Goal: Transaction & Acquisition: Purchase product/service

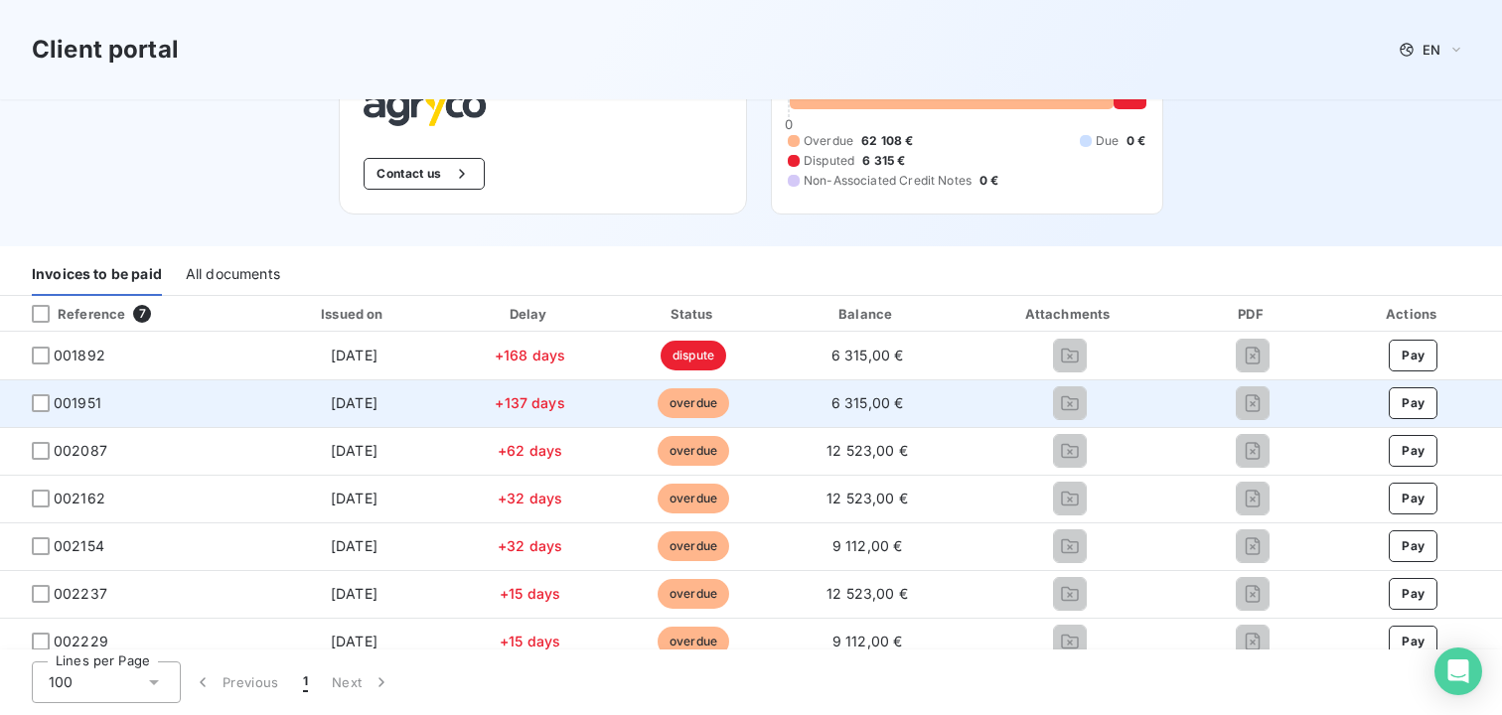
scroll to position [137, 0]
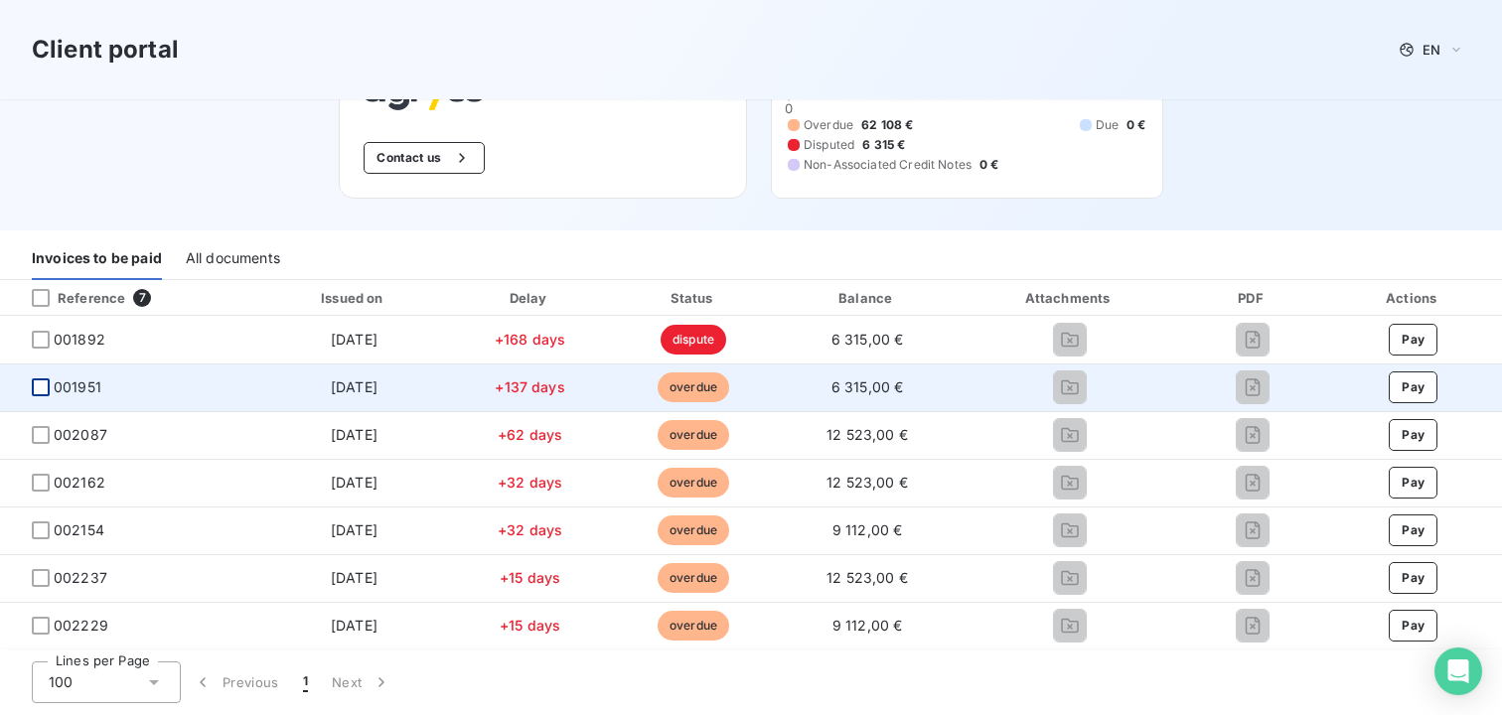
click at [37, 390] on div at bounding box center [41, 388] width 18 height 18
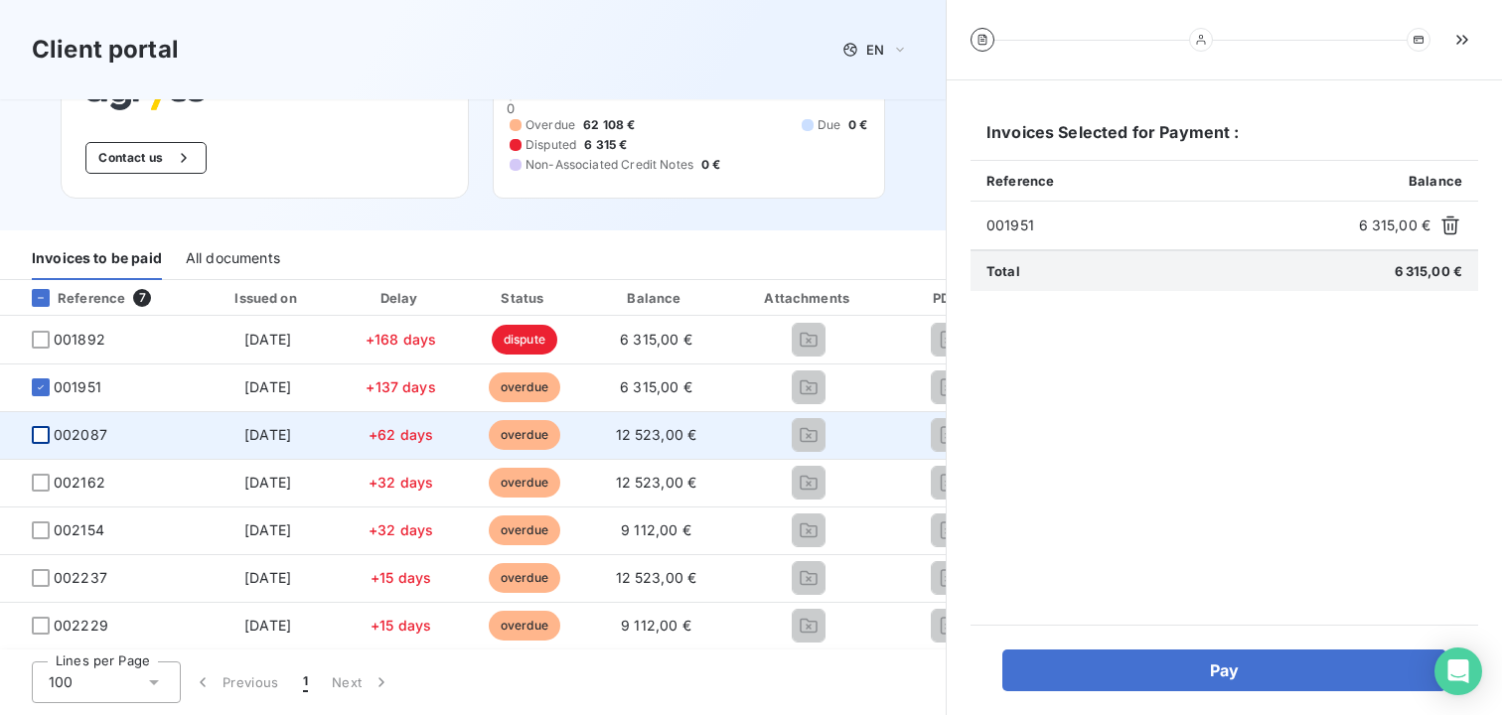
click at [41, 437] on div at bounding box center [41, 435] width 18 height 18
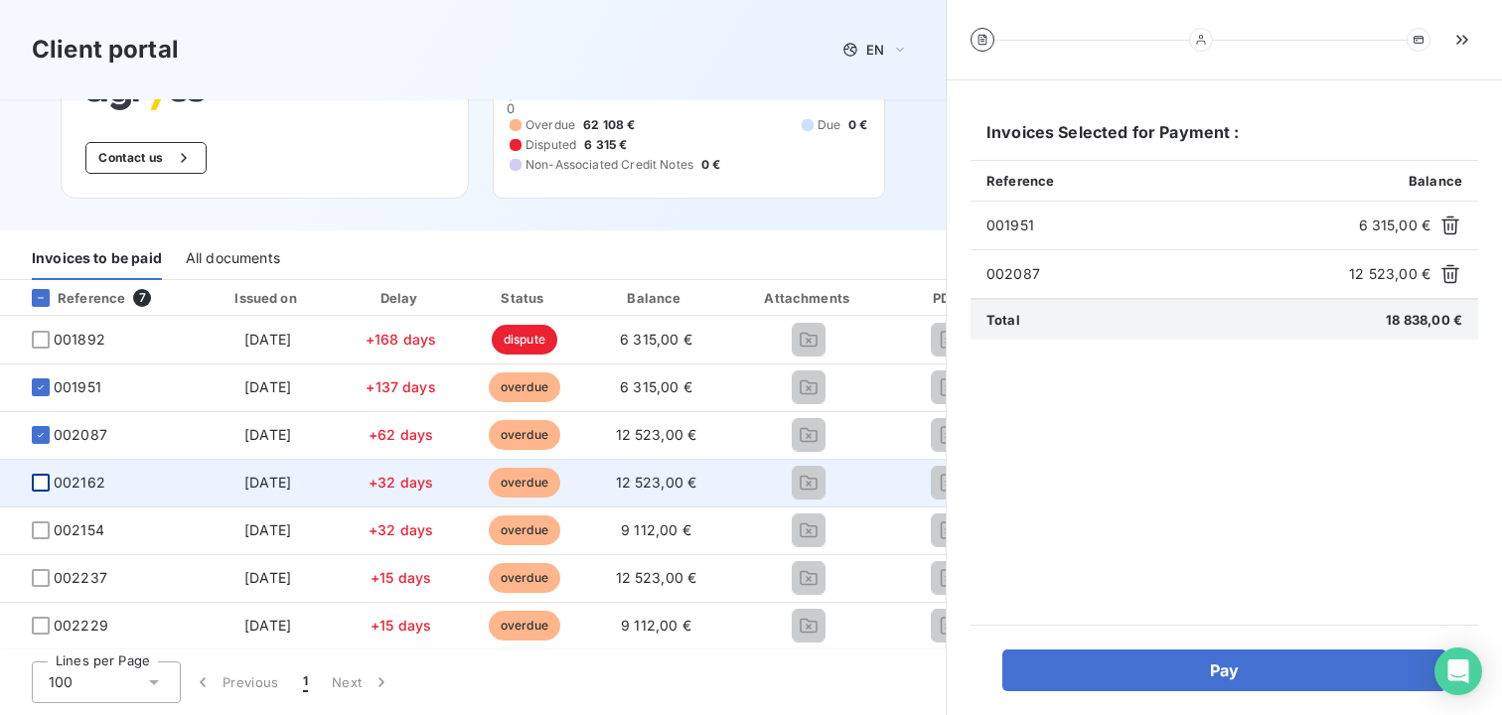
click at [40, 485] on div at bounding box center [41, 483] width 18 height 18
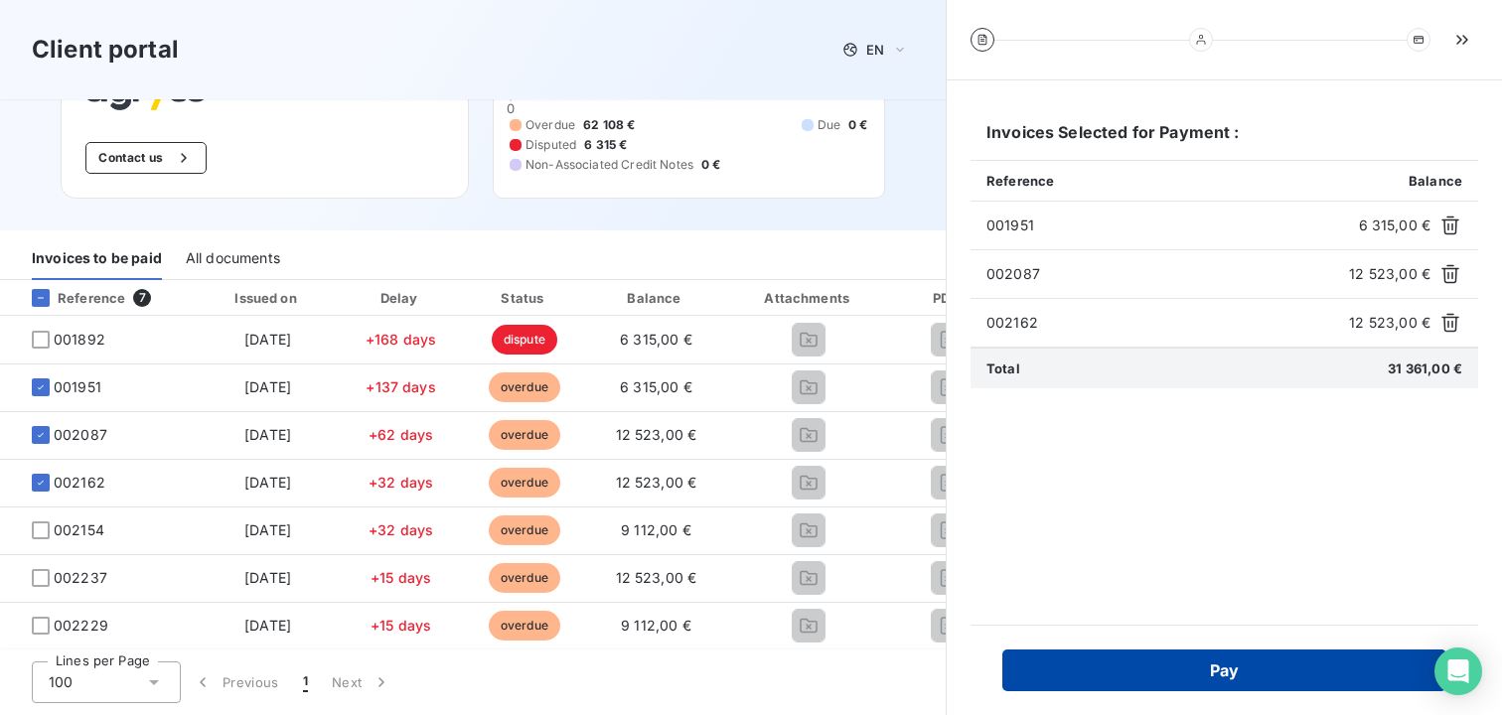
click at [1070, 653] on button "Pay" at bounding box center [1224, 671] width 444 height 42
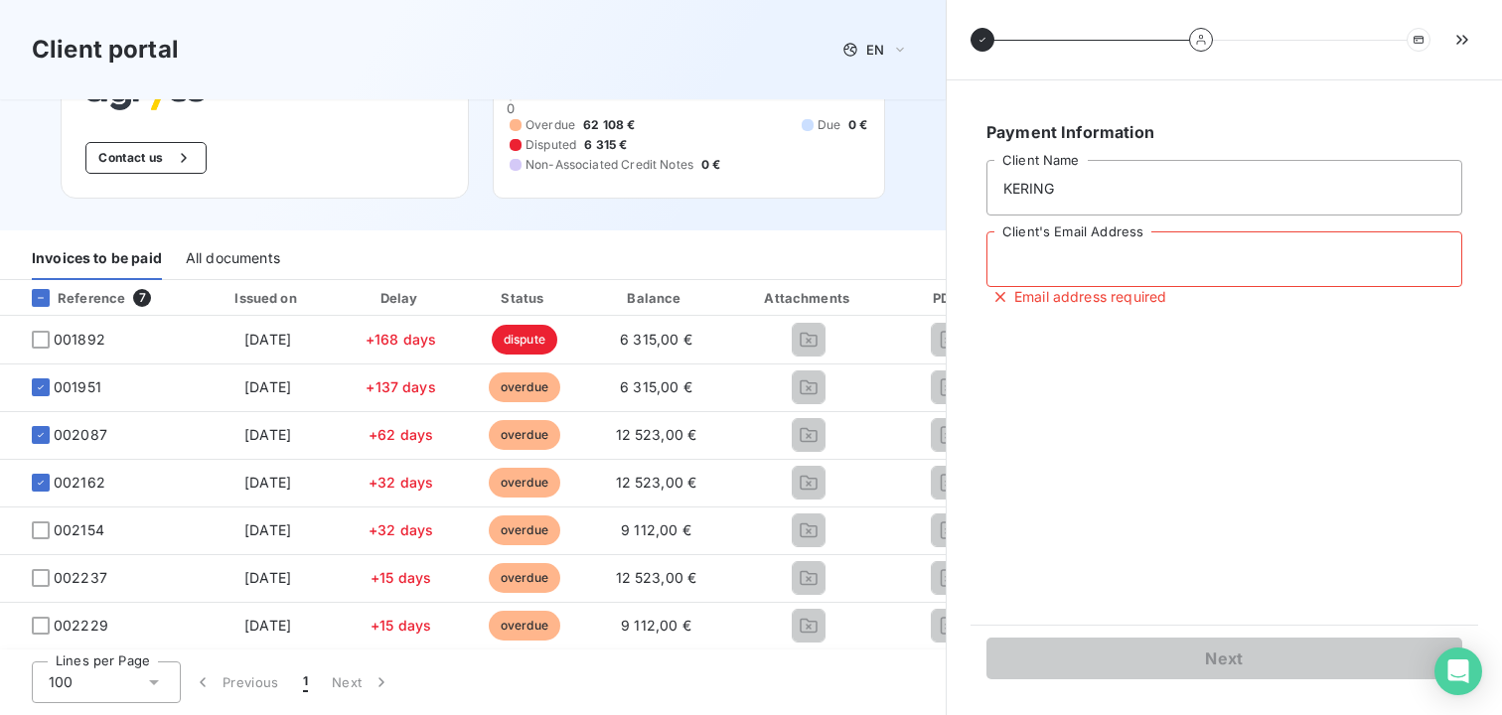
click at [1052, 286] on input "Client's Email Address" at bounding box center [1224, 259] width 476 height 56
type input "socrate@leanpay.fr"
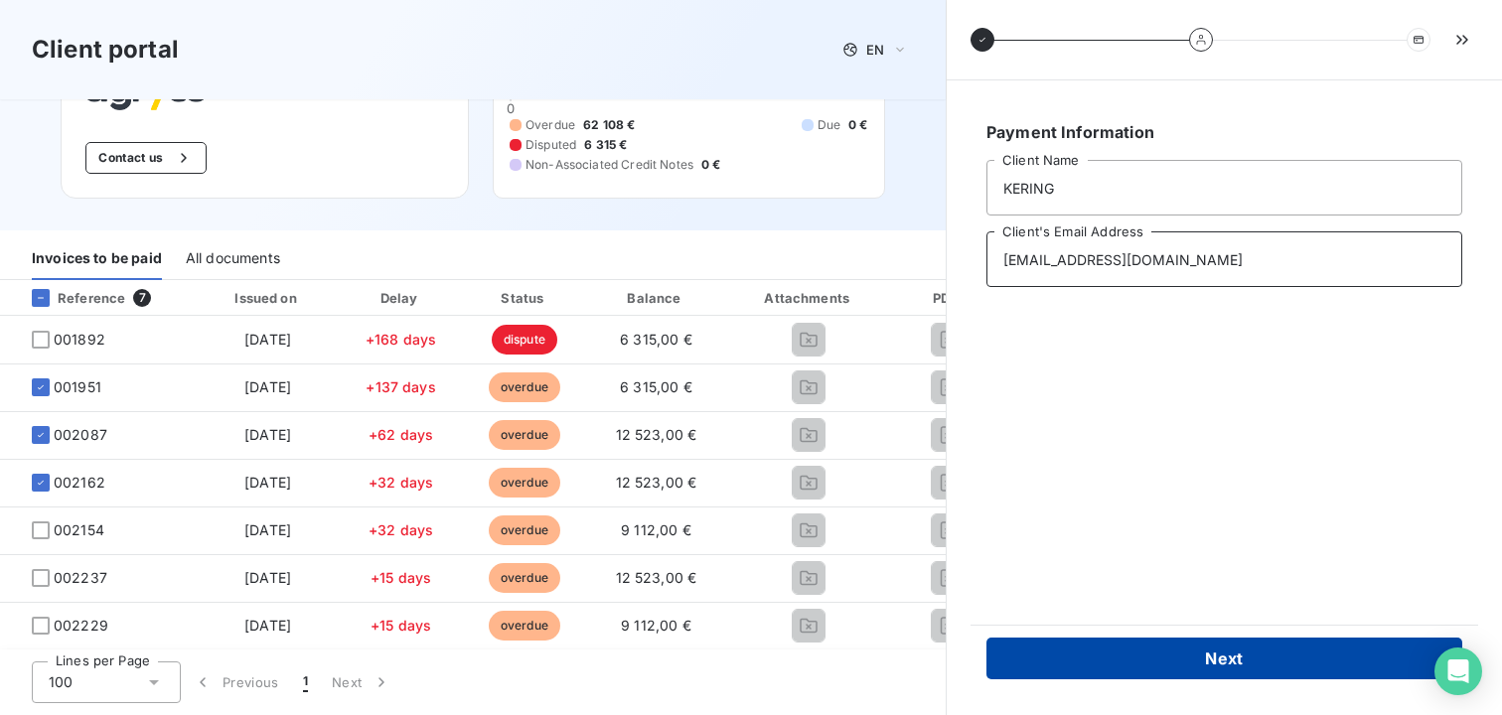
click at [1036, 668] on button "Next" at bounding box center [1224, 659] width 476 height 42
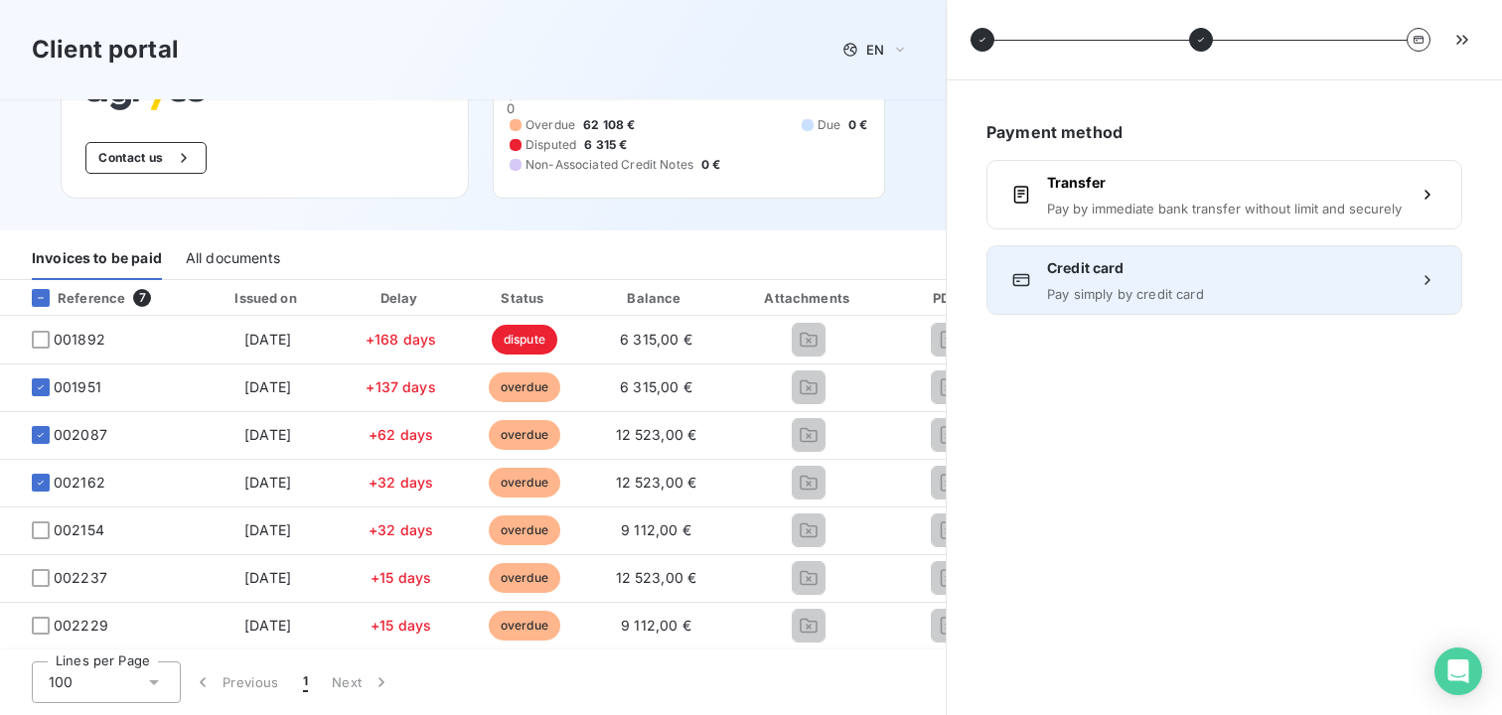
click at [1121, 296] on span "Pay simply by credit card" at bounding box center [1224, 294] width 355 height 16
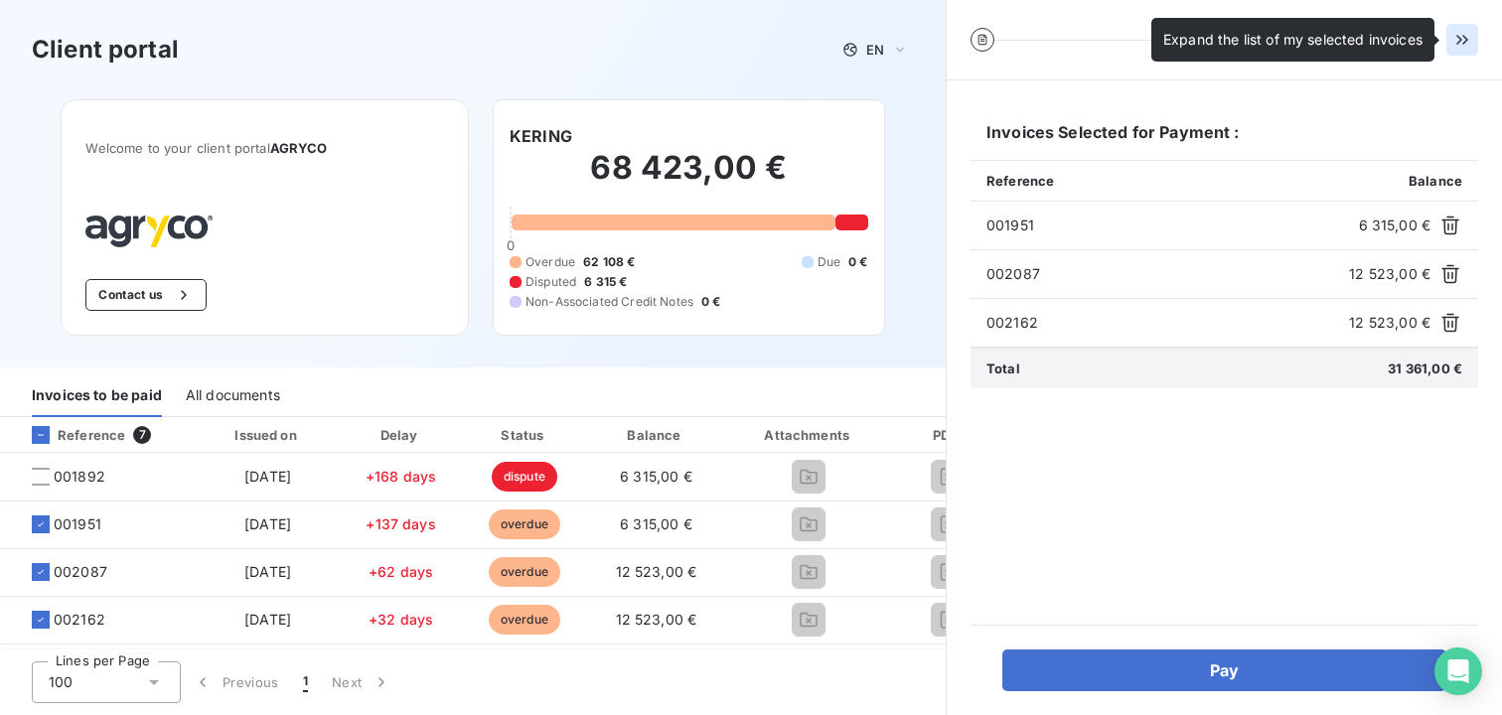
click at [1459, 35] on icon "button" at bounding box center [1462, 40] width 20 height 20
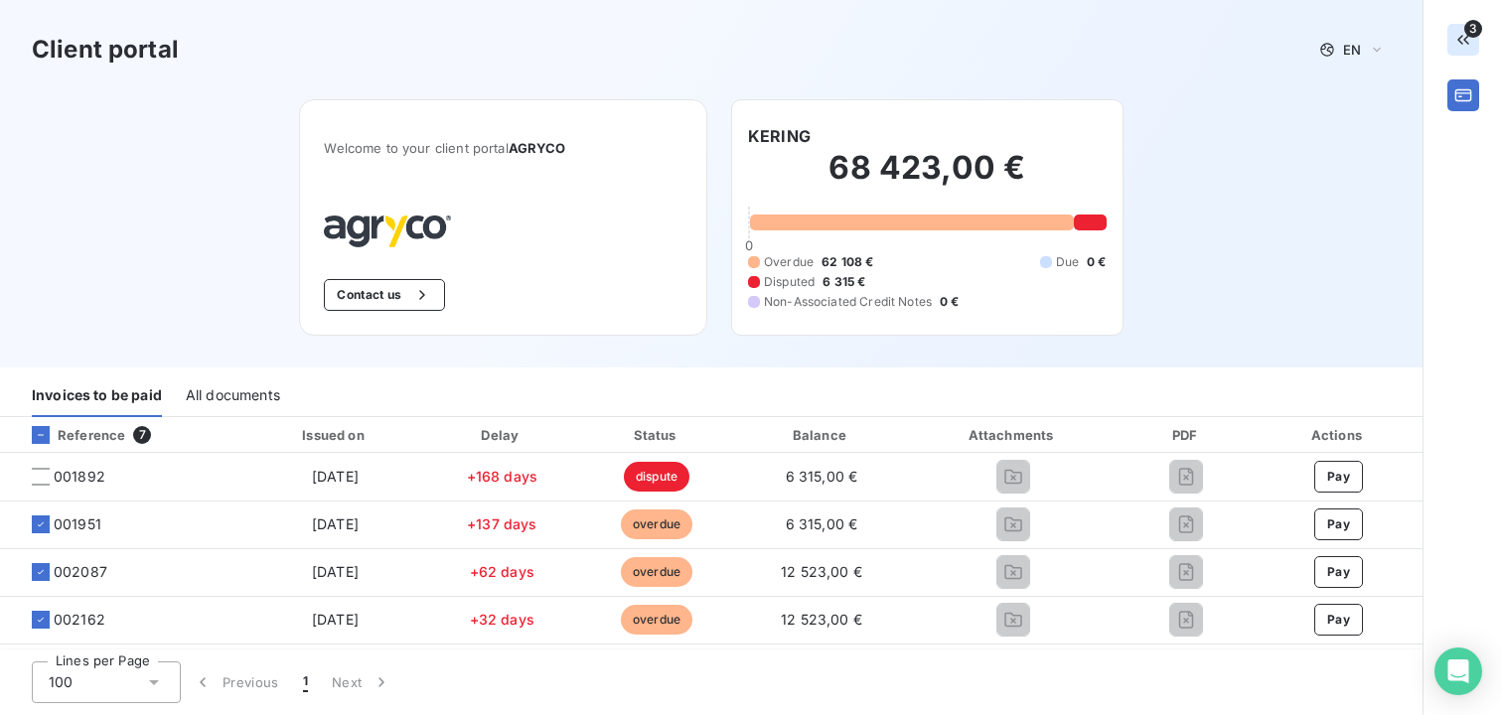
click at [1465, 34] on span "3" at bounding box center [1473, 29] width 18 height 18
click at [1463, 39] on icon "button" at bounding box center [1463, 40] width 12 height 10
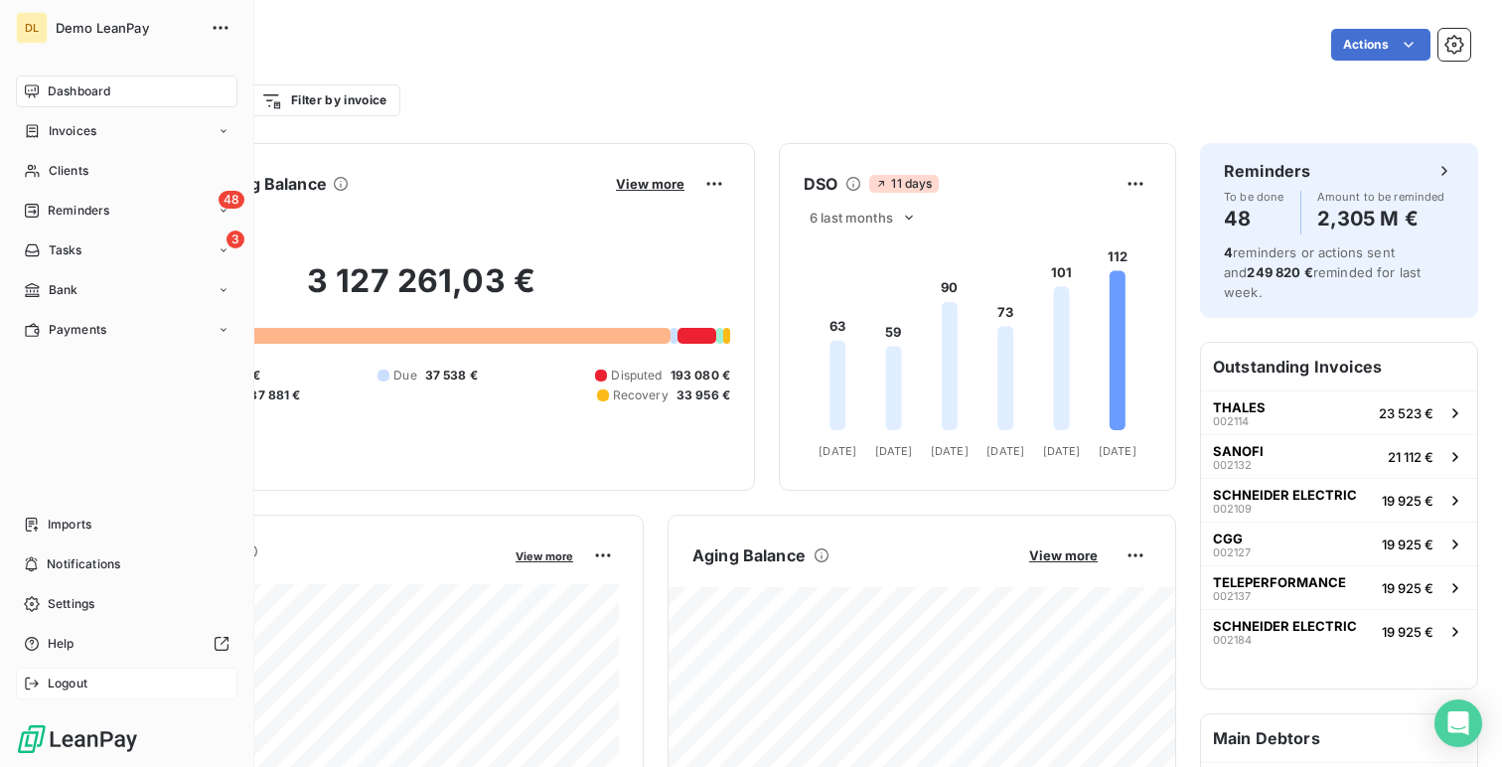
click at [89, 671] on div "Logout" at bounding box center [127, 684] width 222 height 32
